Goal: Task Accomplishment & Management: Complete application form

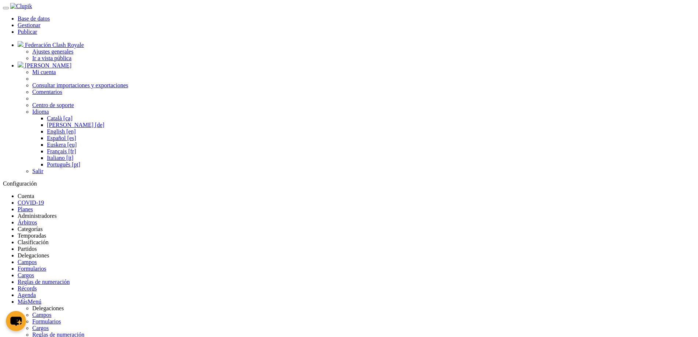
click at [37, 245] on link "Partidos" at bounding box center [27, 248] width 19 height 6
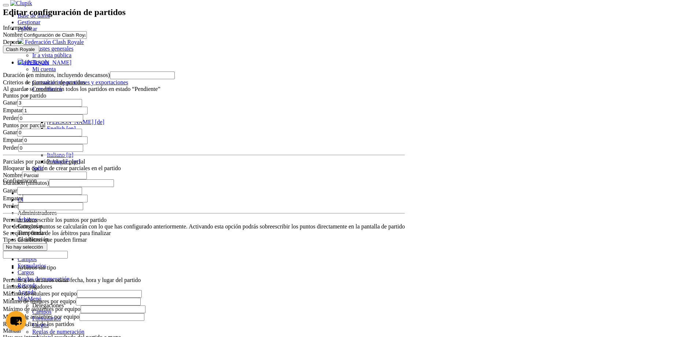
scroll to position [453, 0]
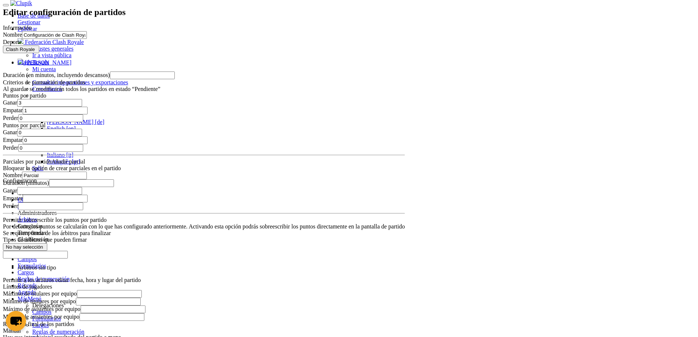
scroll to position [44, 0]
click at [85, 158] on link "Añadir parcial" at bounding box center [68, 161] width 34 height 6
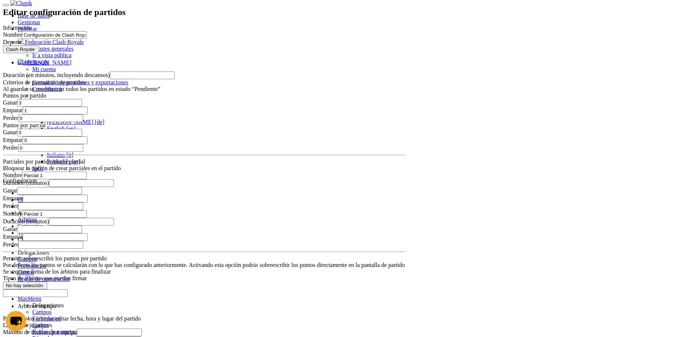
click at [114, 218] on input "Duración (minutos)" at bounding box center [81, 222] width 65 height 8
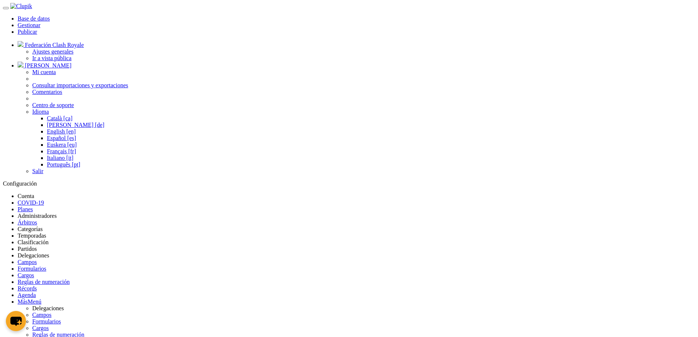
click at [37, 245] on link "Partidos" at bounding box center [27, 248] width 19 height 6
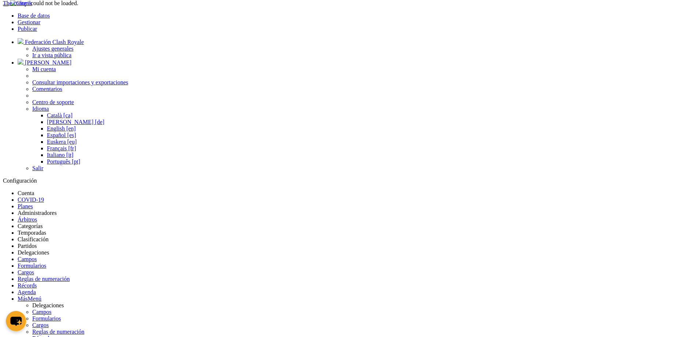
click at [78, 7] on div "The content could not be loaded." at bounding box center [40, 3] width 75 height 7
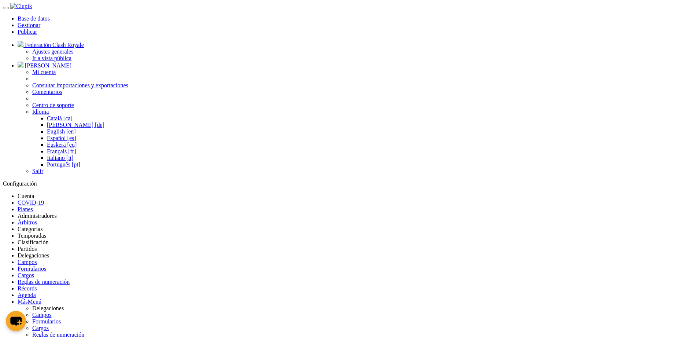
click at [37, 245] on link "Partidos" at bounding box center [27, 248] width 19 height 6
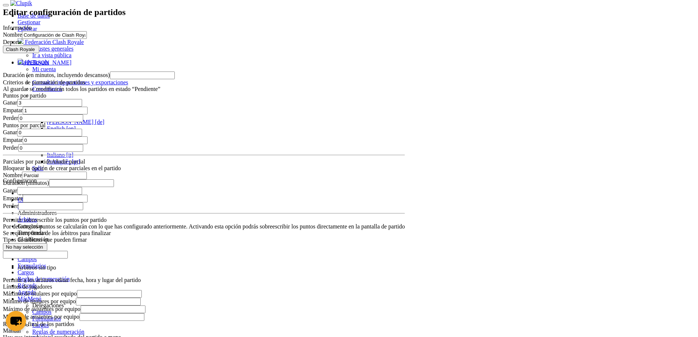
scroll to position [453, 0]
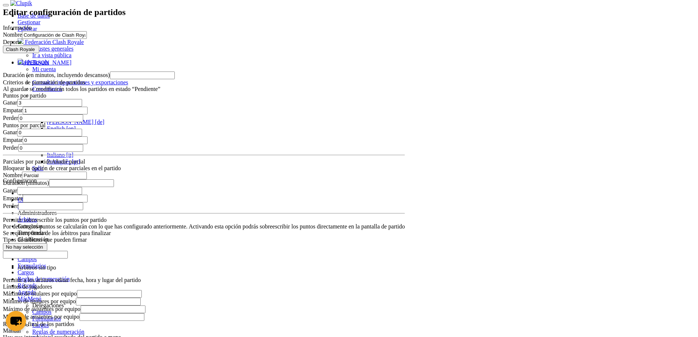
drag, startPoint x: 306, startPoint y: 269, endPoint x: 326, endPoint y: 269, distance: 20.1
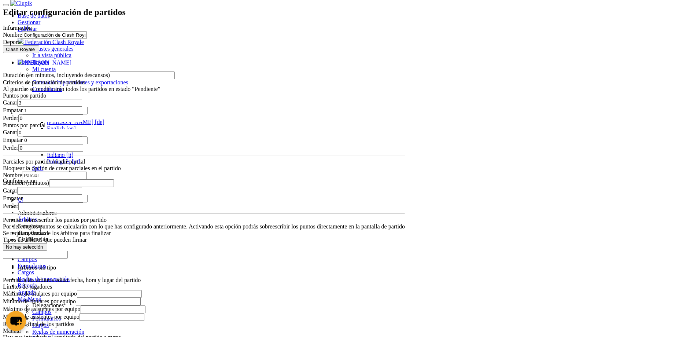
drag, startPoint x: 287, startPoint y: 264, endPoint x: 327, endPoint y: 281, distance: 43.4
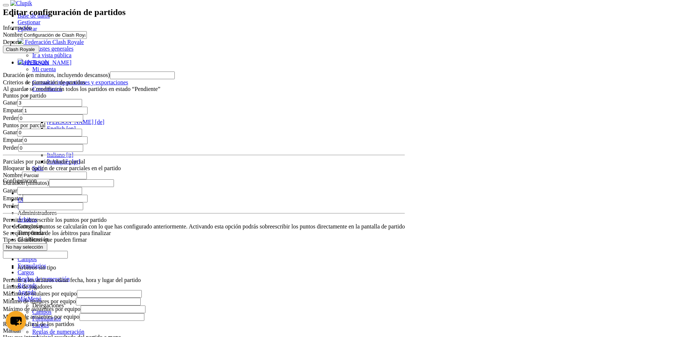
type input "1"
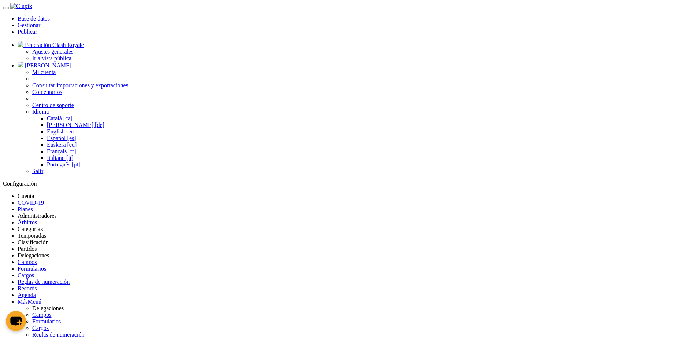
click at [37, 245] on link "Partidos" at bounding box center [27, 248] width 19 height 6
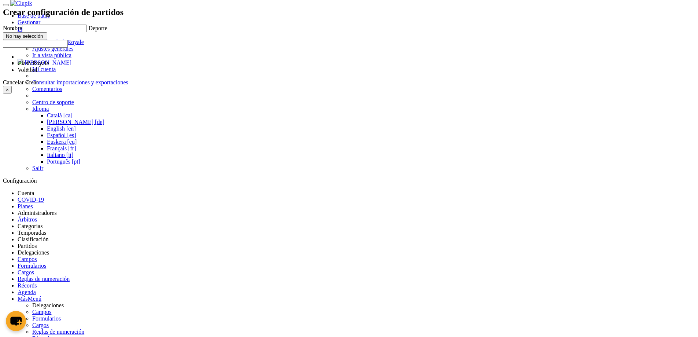
click at [12, 93] on button "×" at bounding box center [7, 90] width 9 height 8
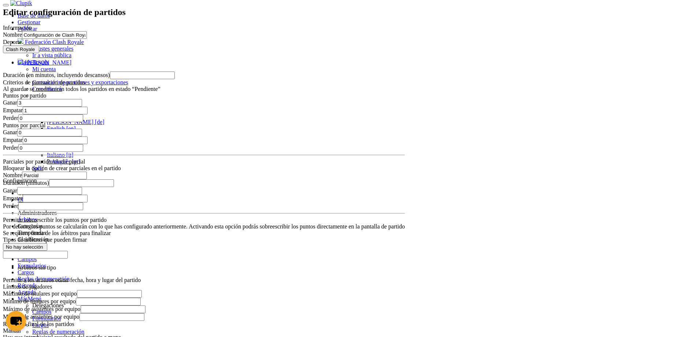
scroll to position [453, 0]
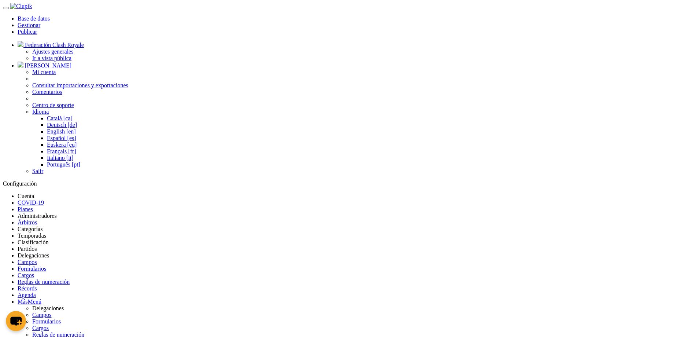
click at [37, 245] on link "Partidos" at bounding box center [27, 248] width 19 height 6
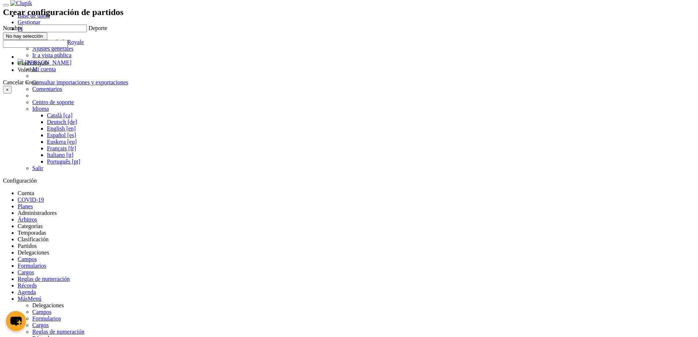
click at [123, 93] on div "Crear configuración de partidos Nombre Deporte Clash Royale Voleibol No hay sel…" at bounding box center [63, 50] width 121 height 86
click at [24, 85] on link "Cancelar" at bounding box center [13, 82] width 21 height 6
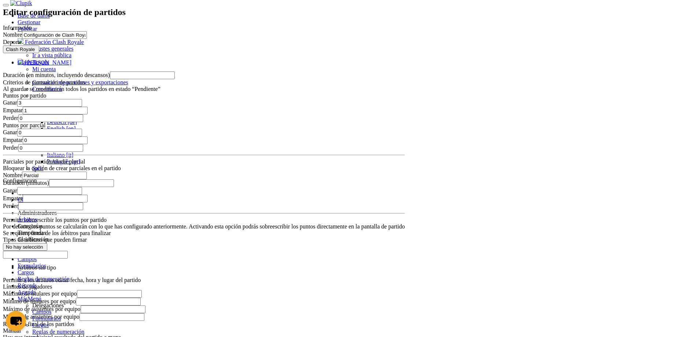
scroll to position [453, 0]
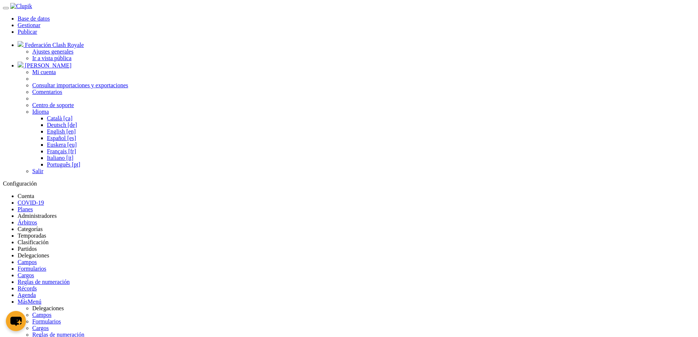
click at [37, 245] on link "Partidos" at bounding box center [27, 248] width 19 height 6
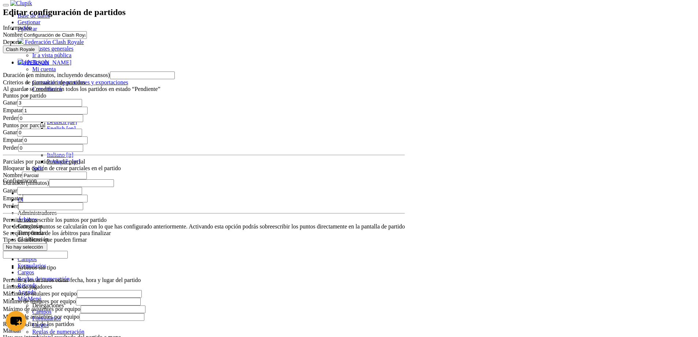
scroll to position [453, 0]
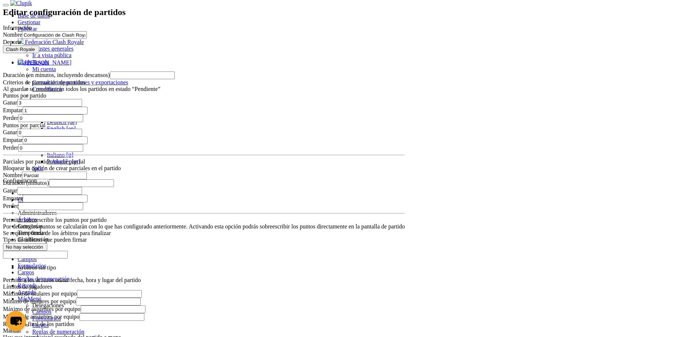
click at [0, 0] on select "Árbitro Cuerpo técnico Directivo Jugador" at bounding box center [0, 0] width 0 height 0
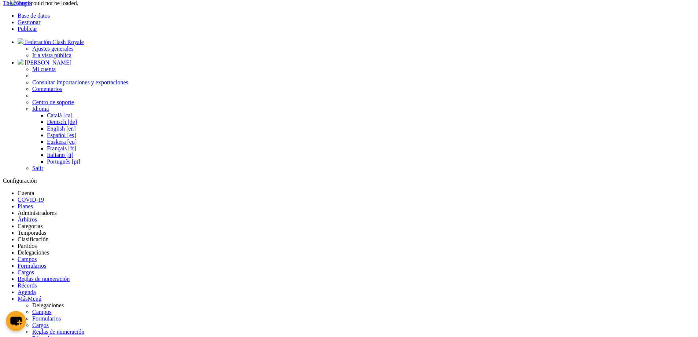
click at [78, 7] on div "The content could not be loaded." at bounding box center [40, 3] width 75 height 7
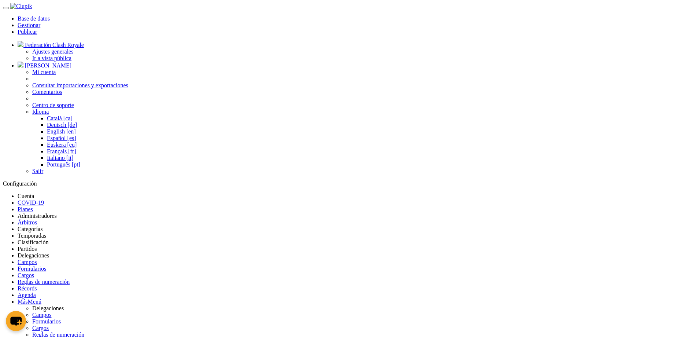
click at [37, 245] on link "Partidos" at bounding box center [27, 248] width 19 height 6
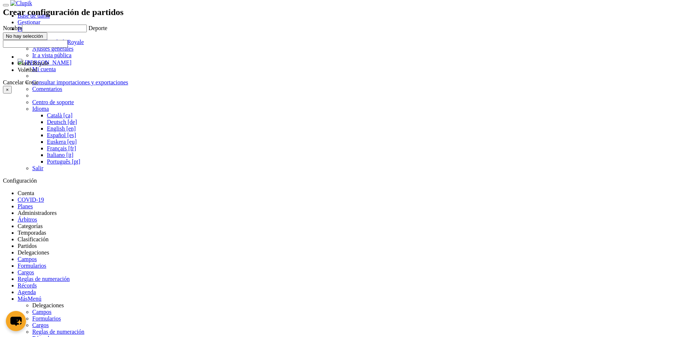
click at [12, 93] on button "×" at bounding box center [7, 90] width 9 height 8
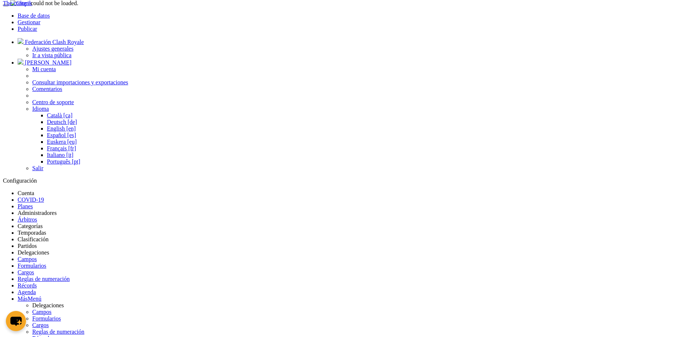
click at [78, 7] on div "The content could not be loaded." at bounding box center [40, 3] width 75 height 7
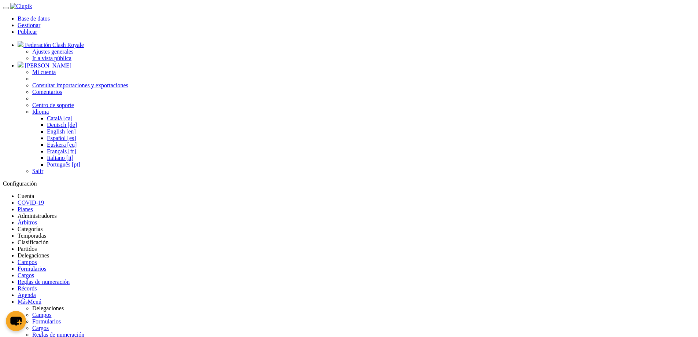
click at [37, 245] on link "Partidos" at bounding box center [27, 248] width 19 height 6
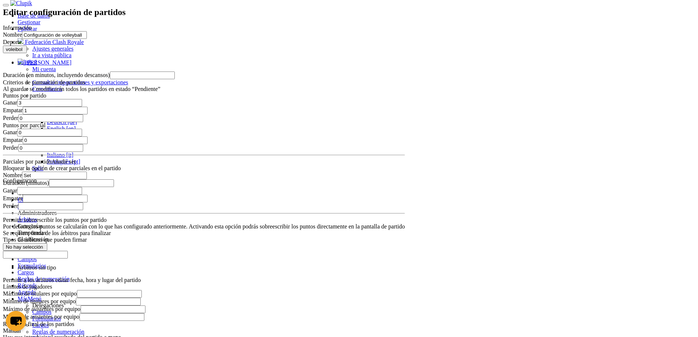
scroll to position [612, 0]
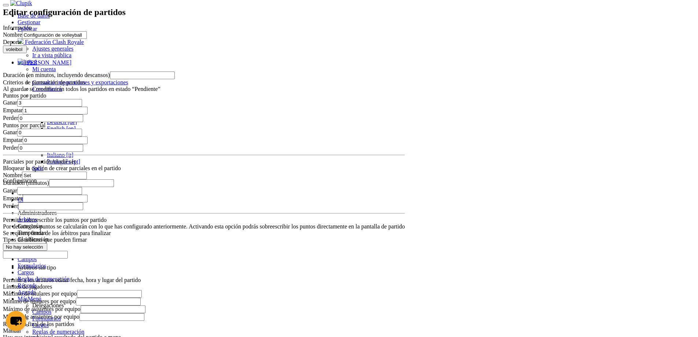
scroll to position [698, 0]
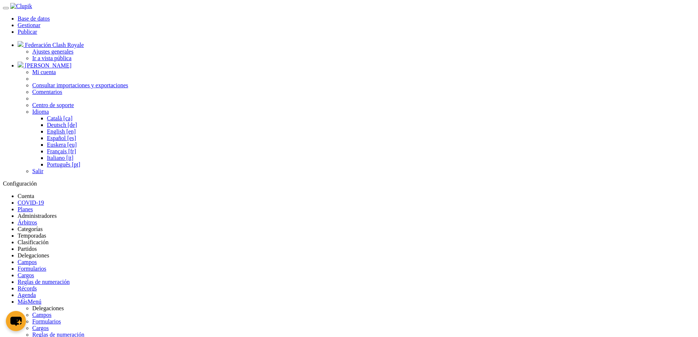
click at [37, 245] on link "Partidos" at bounding box center [27, 248] width 19 height 6
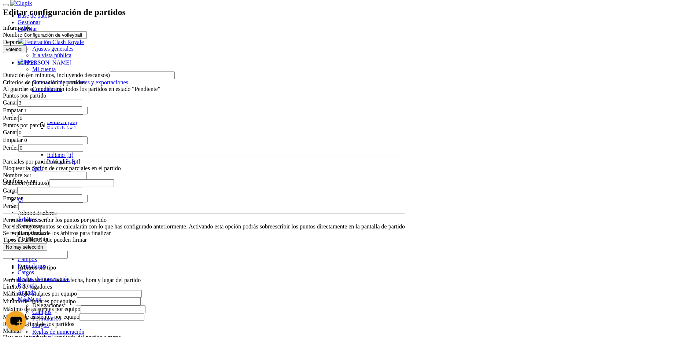
scroll to position [612, 0]
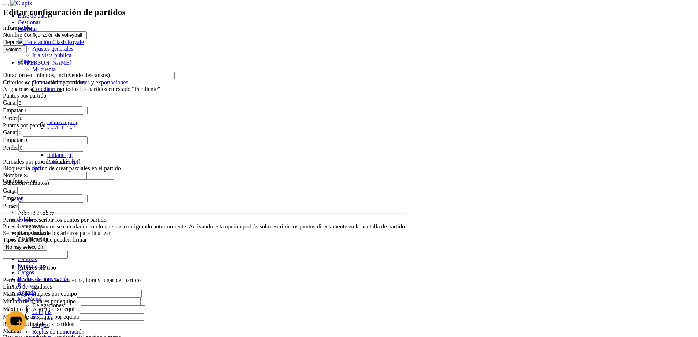
drag, startPoint x: 297, startPoint y: 282, endPoint x: 248, endPoint y: 273, distance: 49.9
type input "32"
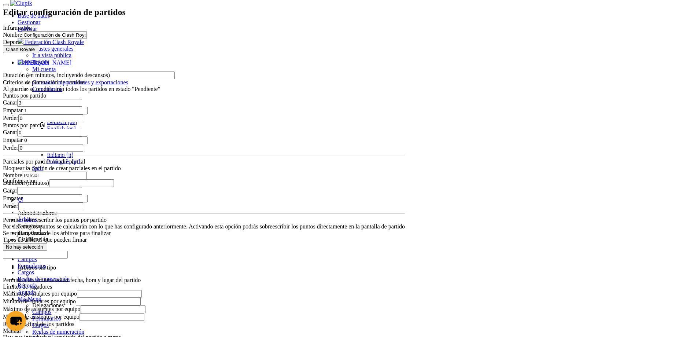
scroll to position [453, 0]
drag, startPoint x: 94, startPoint y: 279, endPoint x: 110, endPoint y: 251, distance: 32.8
click at [94, 279] on div "Editar configuración de partidos Información Nombre Configuración de Clash Roya…" at bounding box center [204, 327] width 402 height 641
click at [136, 234] on div "Editar configuración de partidos Información Nombre Configuración de Clash Roya…" at bounding box center [204, 327] width 402 height 641
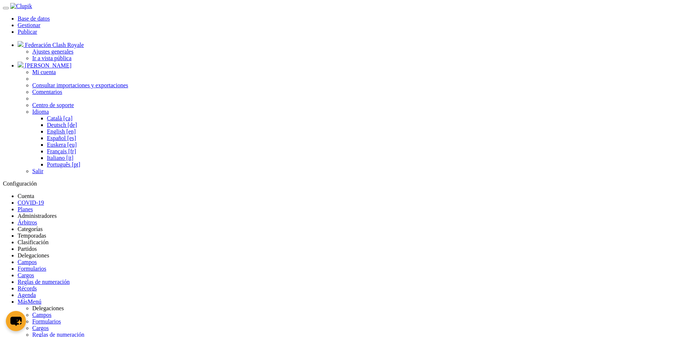
click at [37, 245] on link "Partidos" at bounding box center [27, 248] width 19 height 6
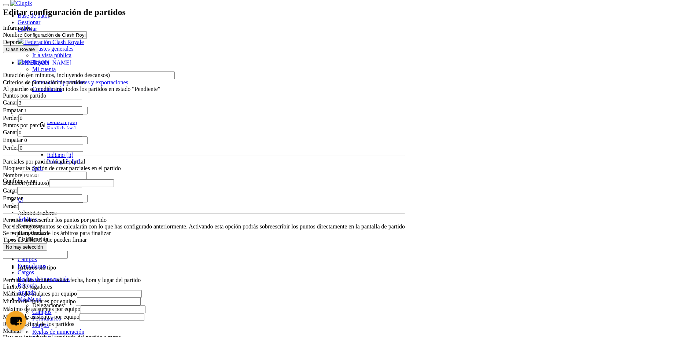
scroll to position [453, 0]
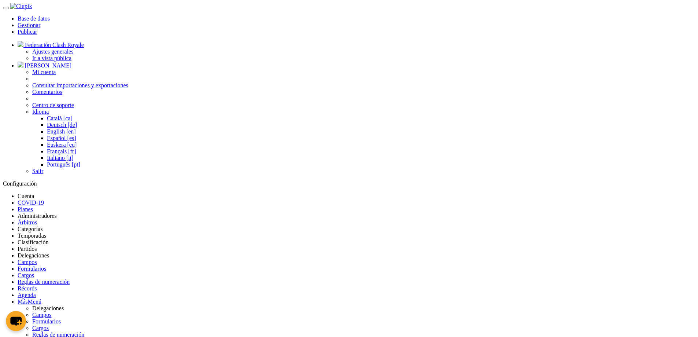
click at [37, 245] on link "Partidos" at bounding box center [27, 248] width 19 height 6
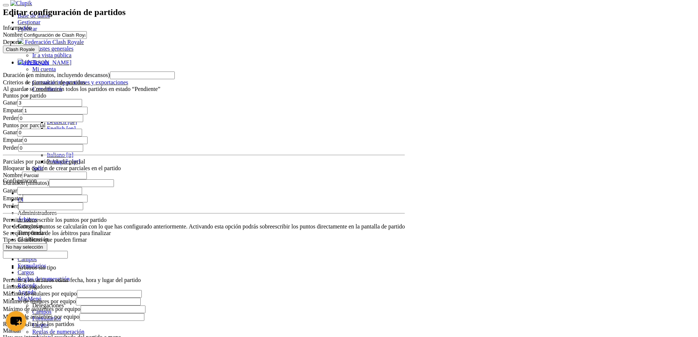
scroll to position [453, 0]
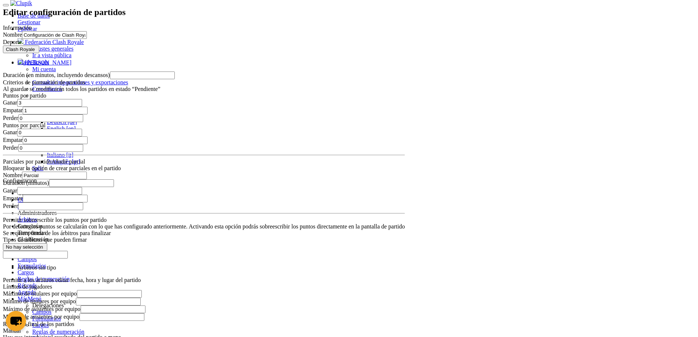
click at [306, 312] on div "Editar configuración de partidos Información Nombre Configuración de Clash Roya…" at bounding box center [204, 339] width 402 height 665
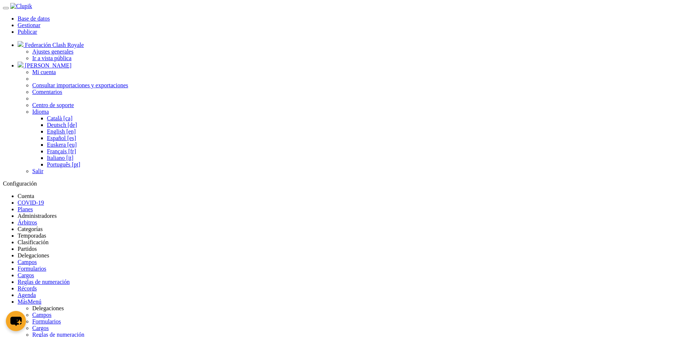
click at [37, 245] on link "Partidos" at bounding box center [27, 248] width 19 height 6
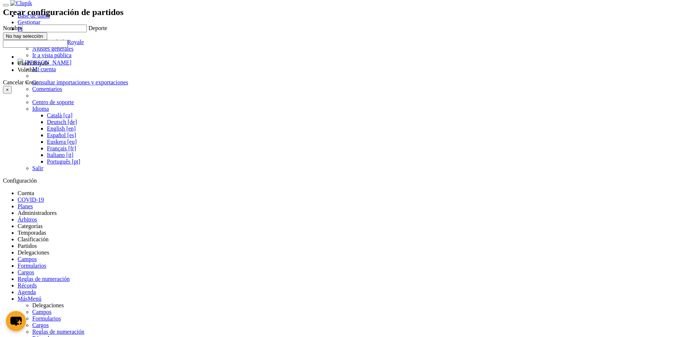
click at [123, 93] on div "Crear configuración de partidos Nombre Deporte Clash Royale Voleibol No hay sel…" at bounding box center [63, 50] width 121 height 86
click at [12, 93] on button "×" at bounding box center [7, 90] width 9 height 8
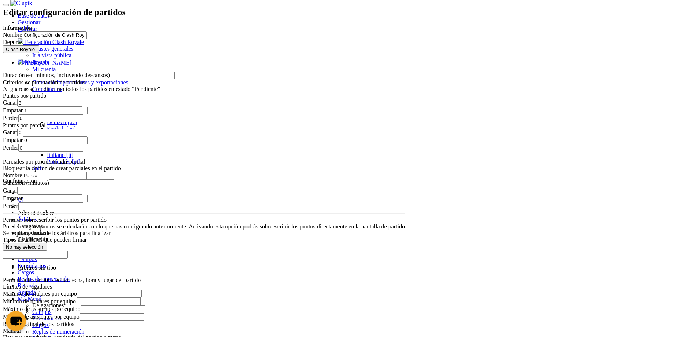
scroll to position [453, 0]
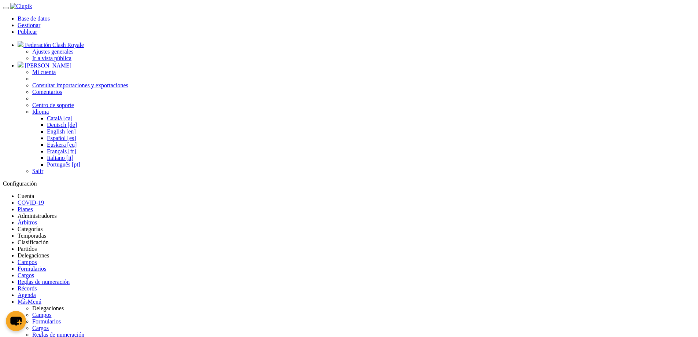
click at [37, 245] on link "Partidos" at bounding box center [27, 248] width 19 height 6
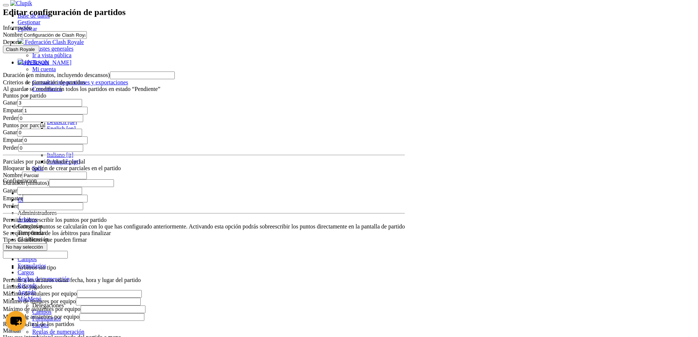
scroll to position [453, 0]
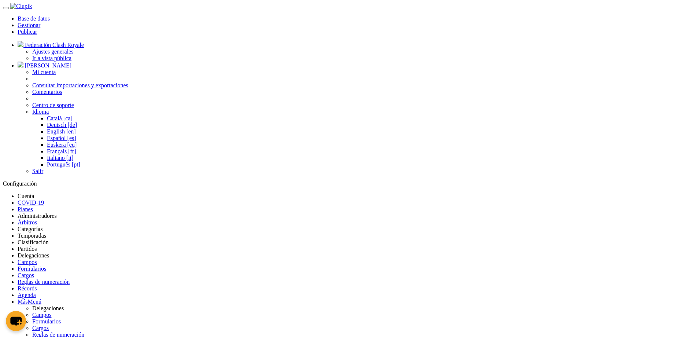
click at [37, 245] on link "Partidos" at bounding box center [27, 248] width 19 height 6
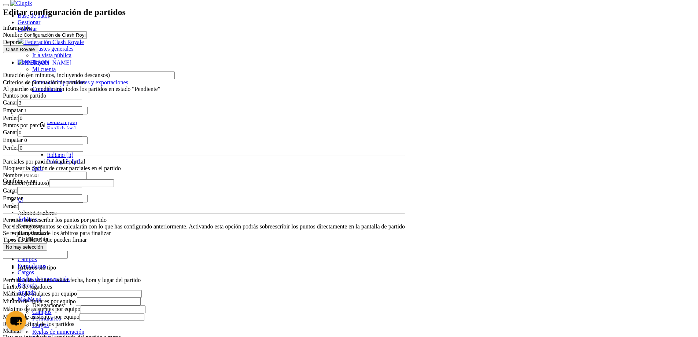
scroll to position [453, 0]
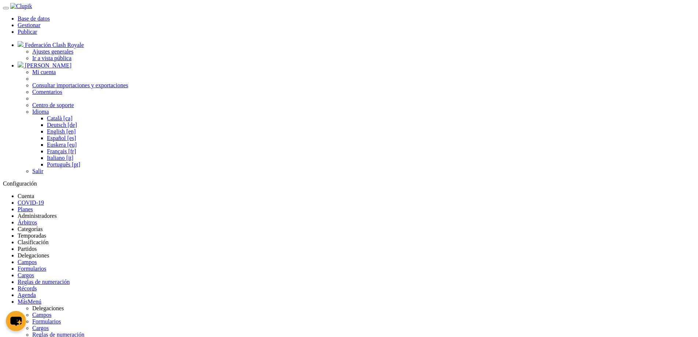
click at [18, 245] on icon at bounding box center [18, 248] width 0 height 6
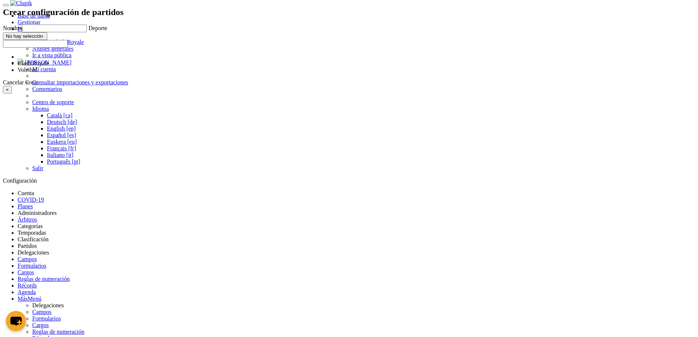
click at [12, 93] on button "×" at bounding box center [7, 90] width 9 height 8
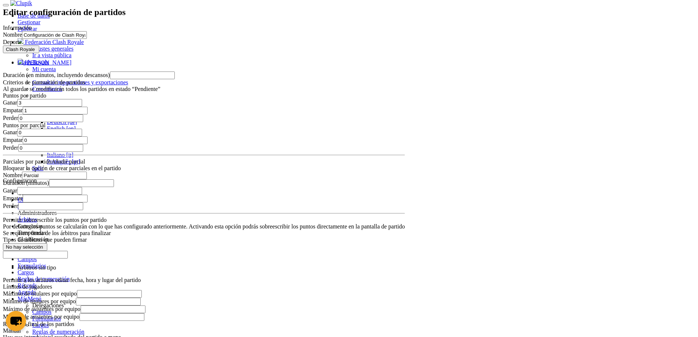
scroll to position [453, 0]
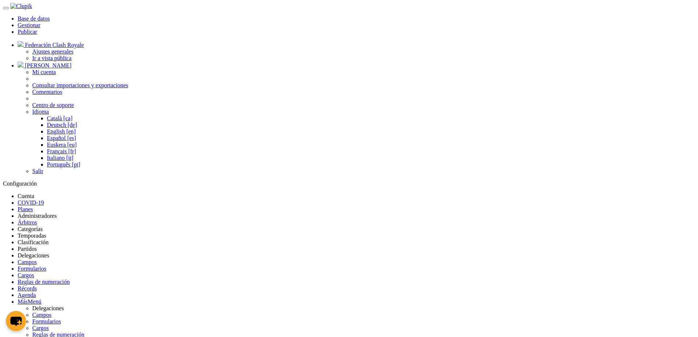
click at [482, 245] on li "Partidos" at bounding box center [356, 248] width 677 height 7
click at [37, 245] on link "Partidos" at bounding box center [27, 248] width 19 height 6
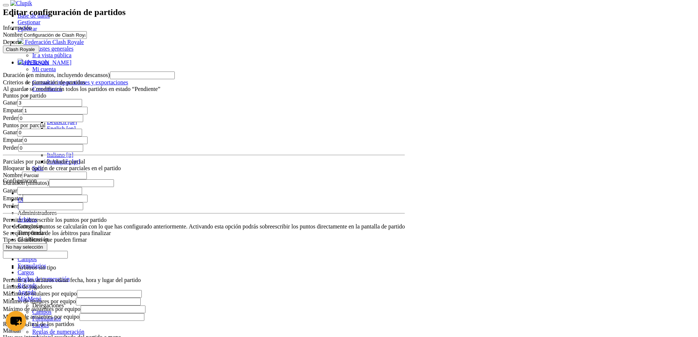
scroll to position [453, 0]
click at [161, 243] on div "Editar configuración de partidos Información Nombre Configuración de Clash Roya…" at bounding box center [204, 335] width 402 height 656
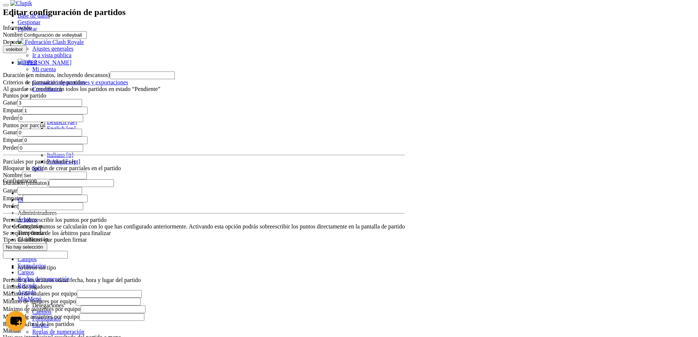
scroll to position [641, 0]
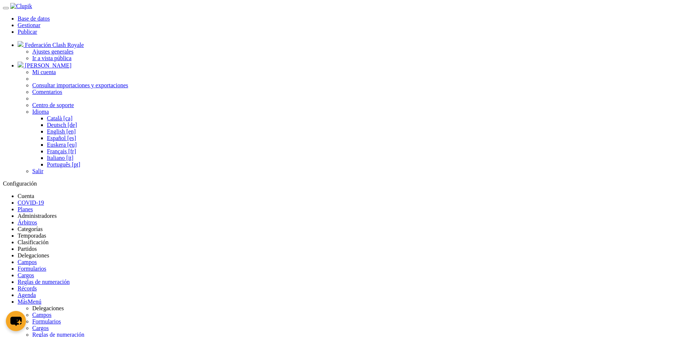
click at [37, 245] on link "Partidos" at bounding box center [27, 248] width 19 height 6
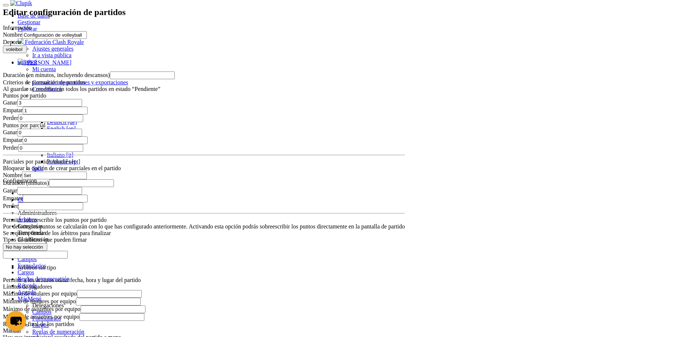
scroll to position [641, 0]
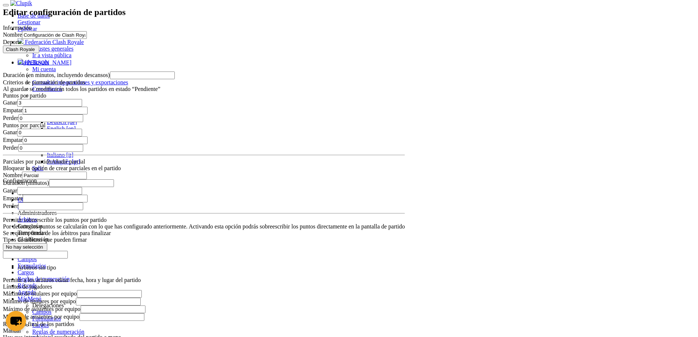
scroll to position [453, 0]
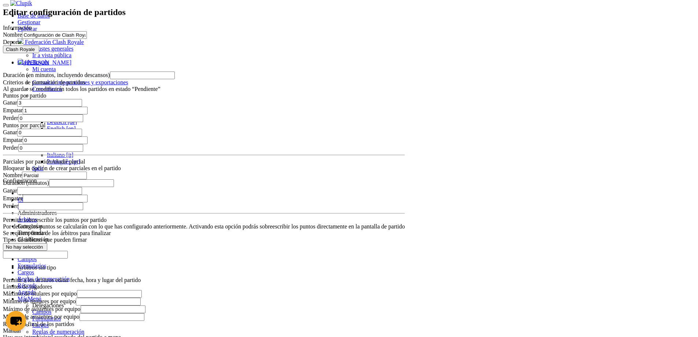
type input "17"
drag, startPoint x: 474, startPoint y: 306, endPoint x: 481, endPoint y: 306, distance: 6.6
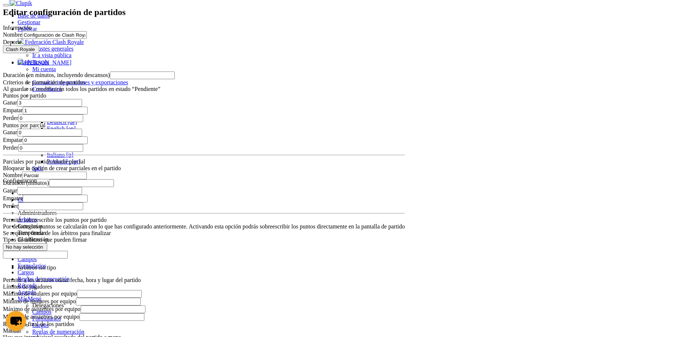
scroll to position [510, 0]
drag, startPoint x: 297, startPoint y: 284, endPoint x: 185, endPoint y: 280, distance: 111.8
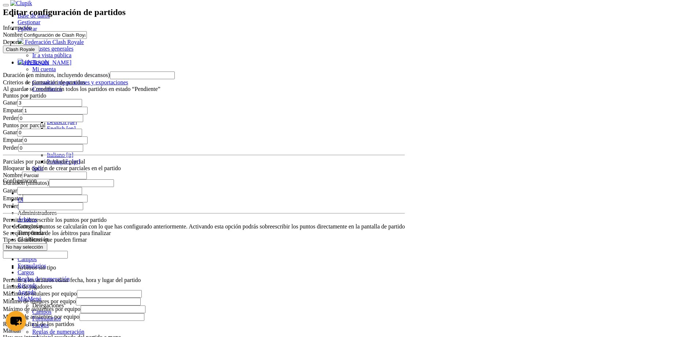
type input "2"
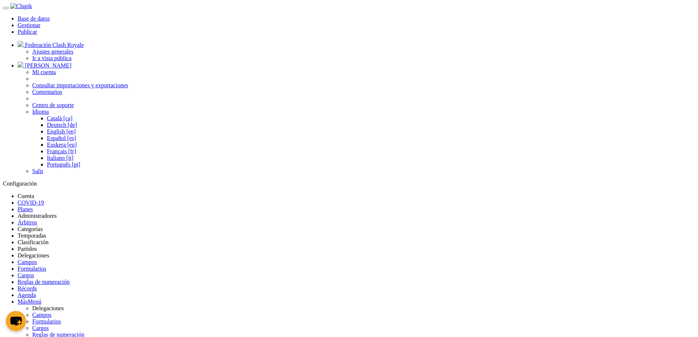
click at [37, 245] on link "Partidos" at bounding box center [27, 248] width 19 height 6
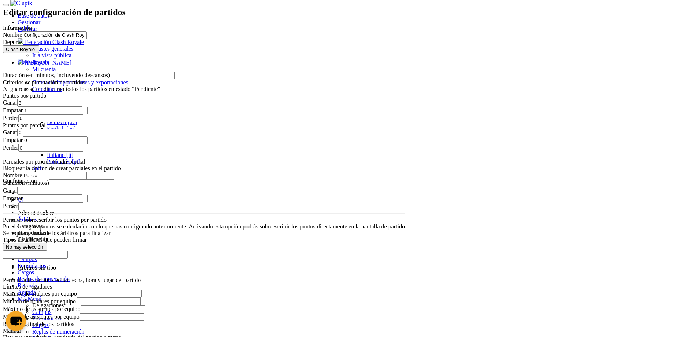
scroll to position [518, 0]
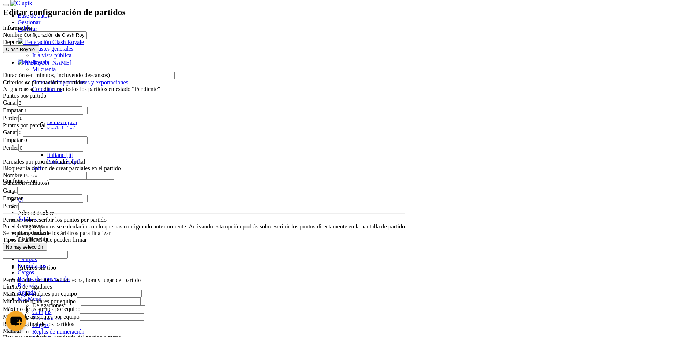
drag, startPoint x: 342, startPoint y: 275, endPoint x: 249, endPoint y: 264, distance: 93.7
type input "251"
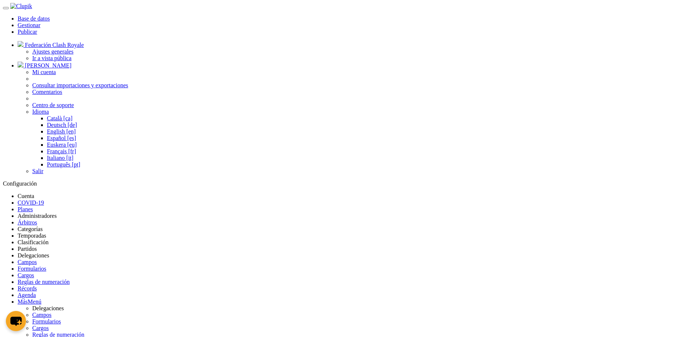
drag, startPoint x: 568, startPoint y: 234, endPoint x: 564, endPoint y: 233, distance: 4.1
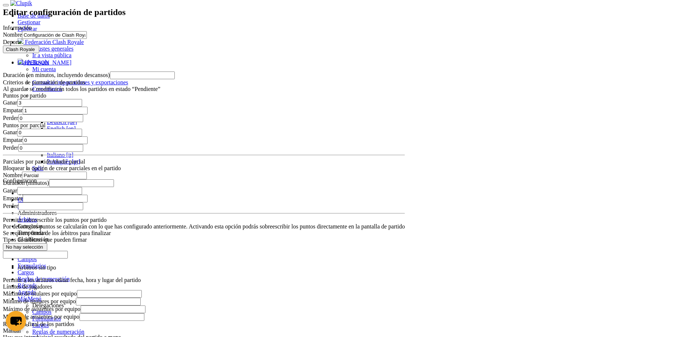
scroll to position [453, 0]
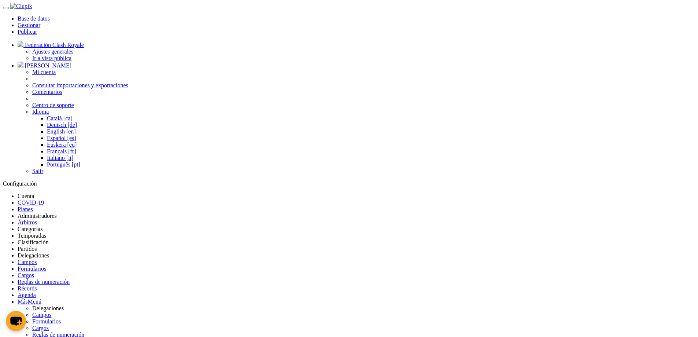
click at [37, 245] on link "Partidos" at bounding box center [27, 248] width 19 height 6
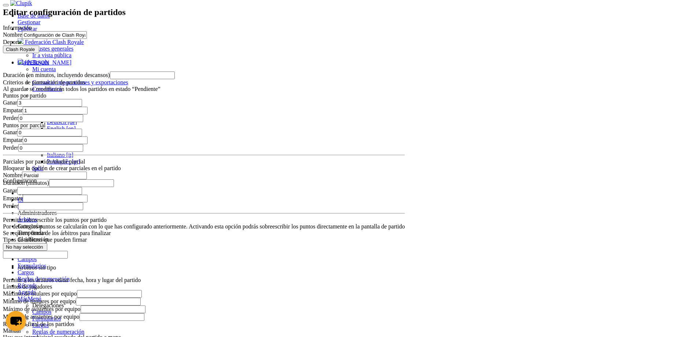
scroll to position [453, 0]
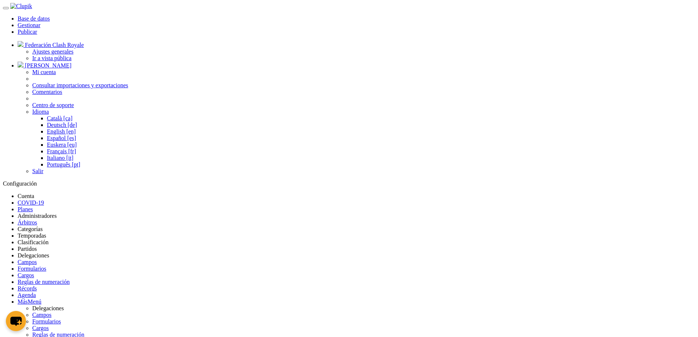
click at [482, 245] on li "Partidos" at bounding box center [356, 248] width 677 height 7
click at [37, 245] on link "Partidos" at bounding box center [27, 248] width 19 height 6
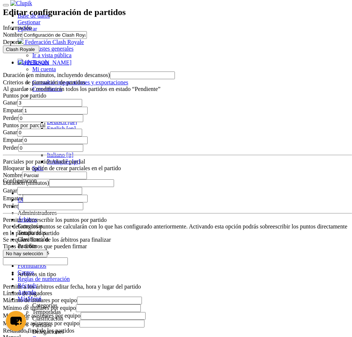
scroll to position [474, 0]
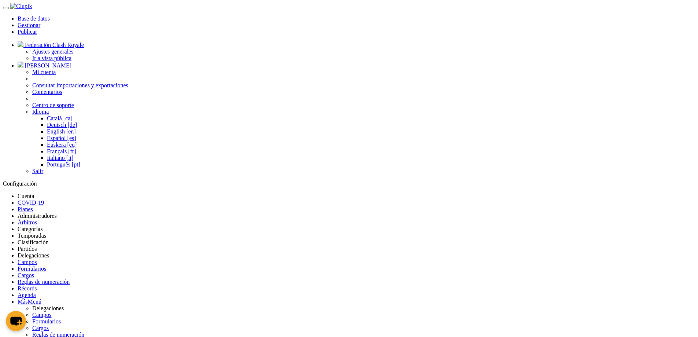
click at [37, 245] on link "Partidos" at bounding box center [27, 248] width 19 height 6
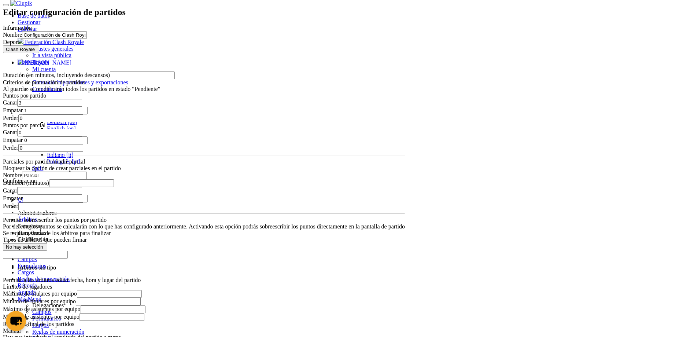
scroll to position [467, 0]
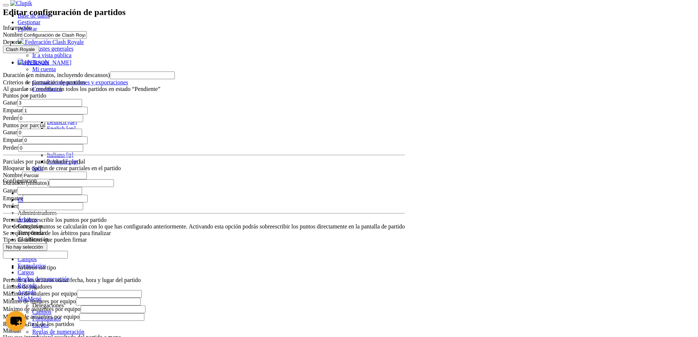
scroll to position [467, 0]
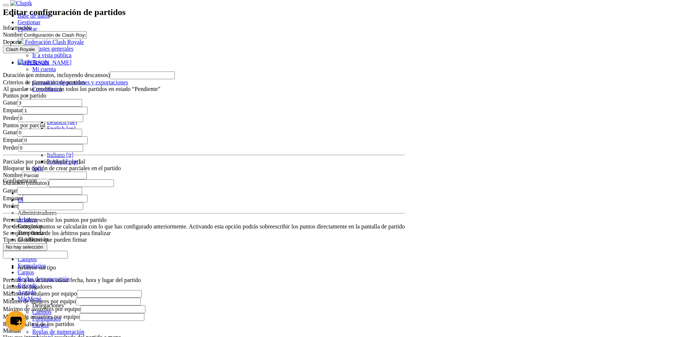
scroll to position [467, 0]
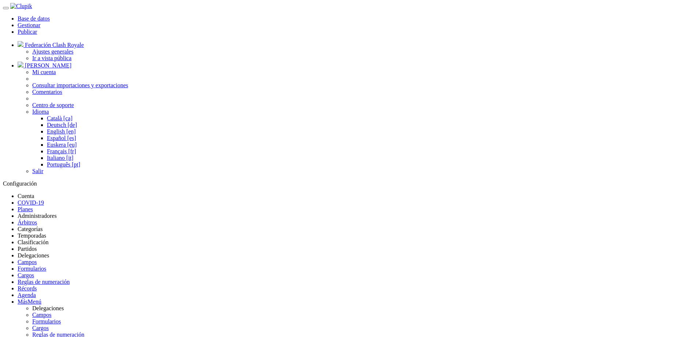
click at [46, 232] on link "Temporadas" at bounding box center [32, 235] width 29 height 6
click at [48, 239] on link "Clasificación" at bounding box center [33, 242] width 31 height 6
click at [358, 226] on li "Categorías" at bounding box center [356, 229] width 677 height 7
click at [46, 232] on link "Temporadas" at bounding box center [32, 235] width 29 height 6
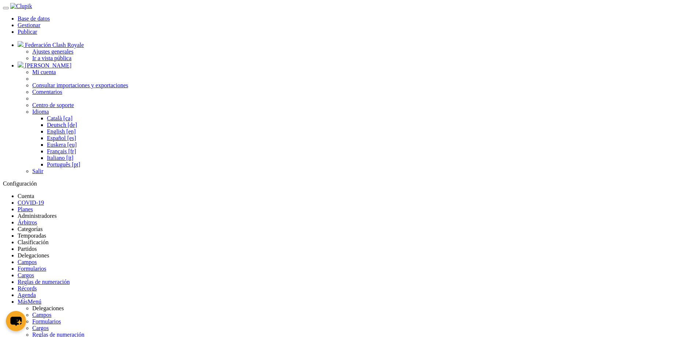
click at [37, 245] on link "Partidos" at bounding box center [27, 248] width 19 height 6
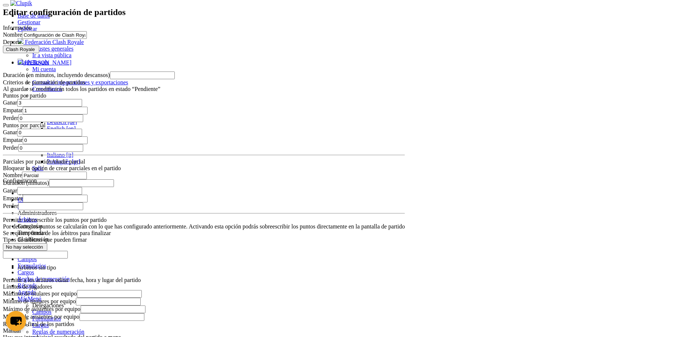
scroll to position [467, 0]
drag, startPoint x: 365, startPoint y: 266, endPoint x: 349, endPoint y: 265, distance: 15.4
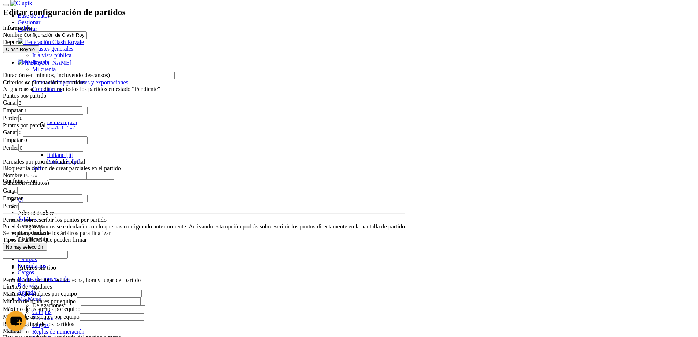
click at [0, 0] on select "Árbitro Cuerpo técnico Directivo Jugador" at bounding box center [0, 0] width 0 height 0
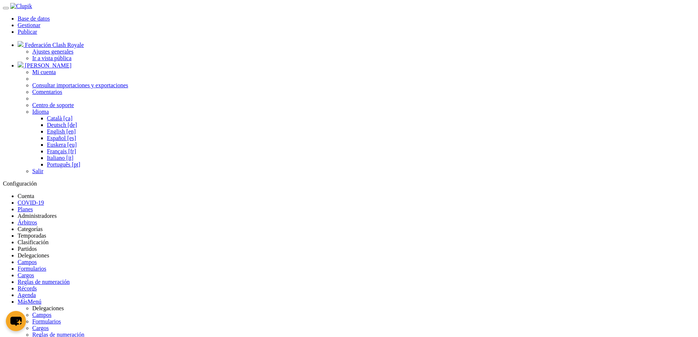
click at [489, 245] on li "Partidos" at bounding box center [356, 248] width 677 height 7
click at [37, 245] on link "Partidos" at bounding box center [27, 248] width 19 height 6
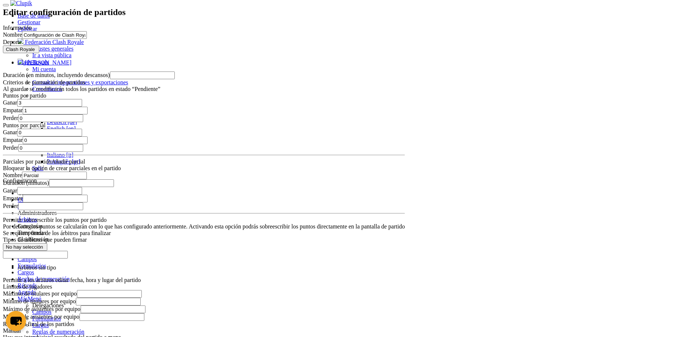
scroll to position [467, 0]
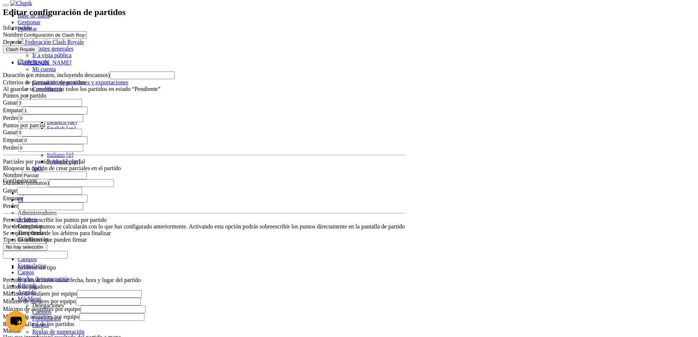
drag, startPoint x: 288, startPoint y: 279, endPoint x: 185, endPoint y: 283, distance: 103.8
click at [195, 284] on div "Editar configuración de partidos Información Nombre Configuración de Clash Roya…" at bounding box center [204, 343] width 402 height 672
type input "15"
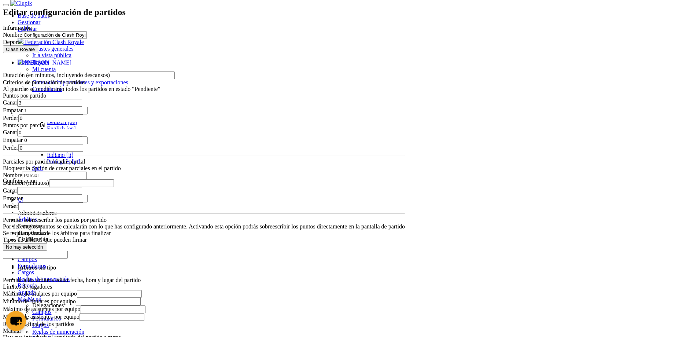
drag, startPoint x: 307, startPoint y: 278, endPoint x: 273, endPoint y: 276, distance: 34.9
type input "7"
